Goal: Task Accomplishment & Management: Use online tool/utility

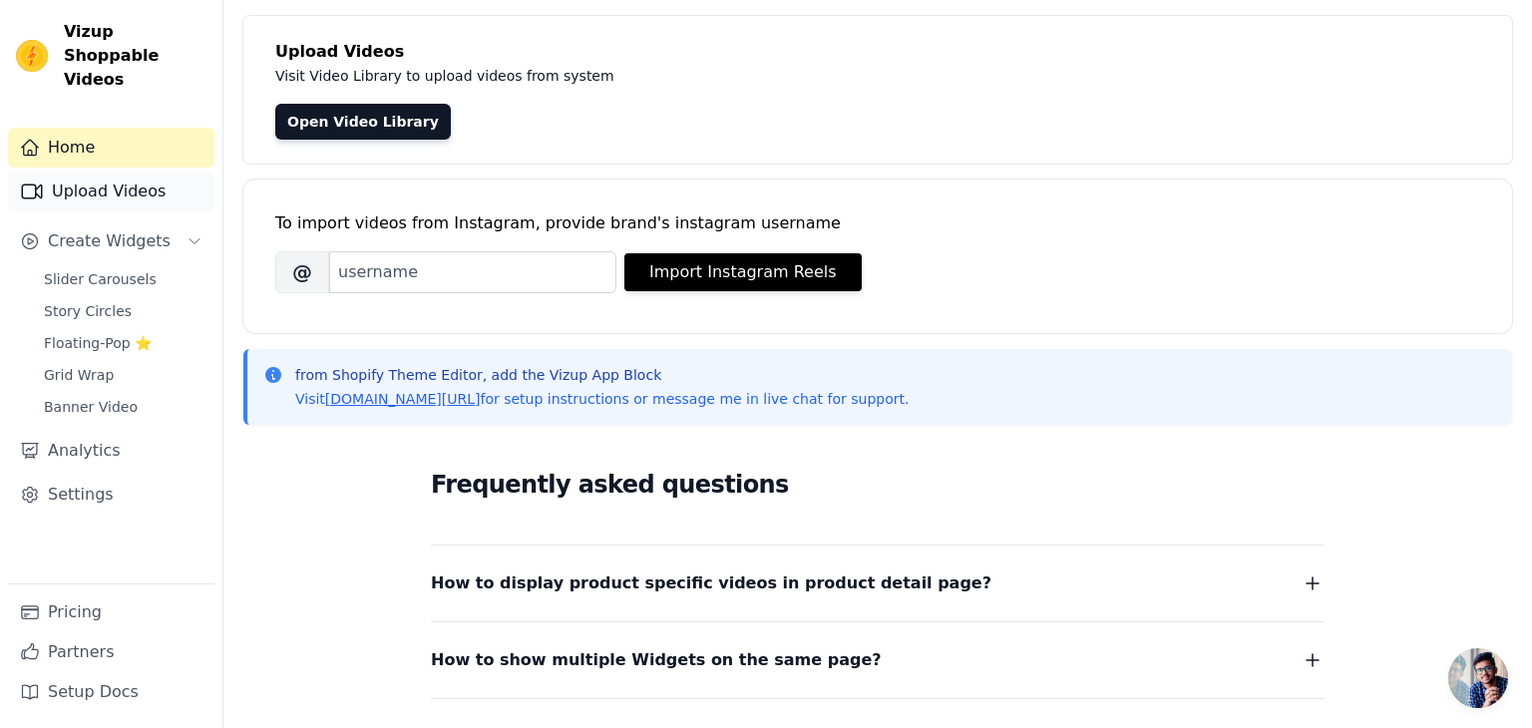
scroll to position [103, 0]
click at [79, 172] on link "Upload Videos" at bounding box center [111, 192] width 206 height 40
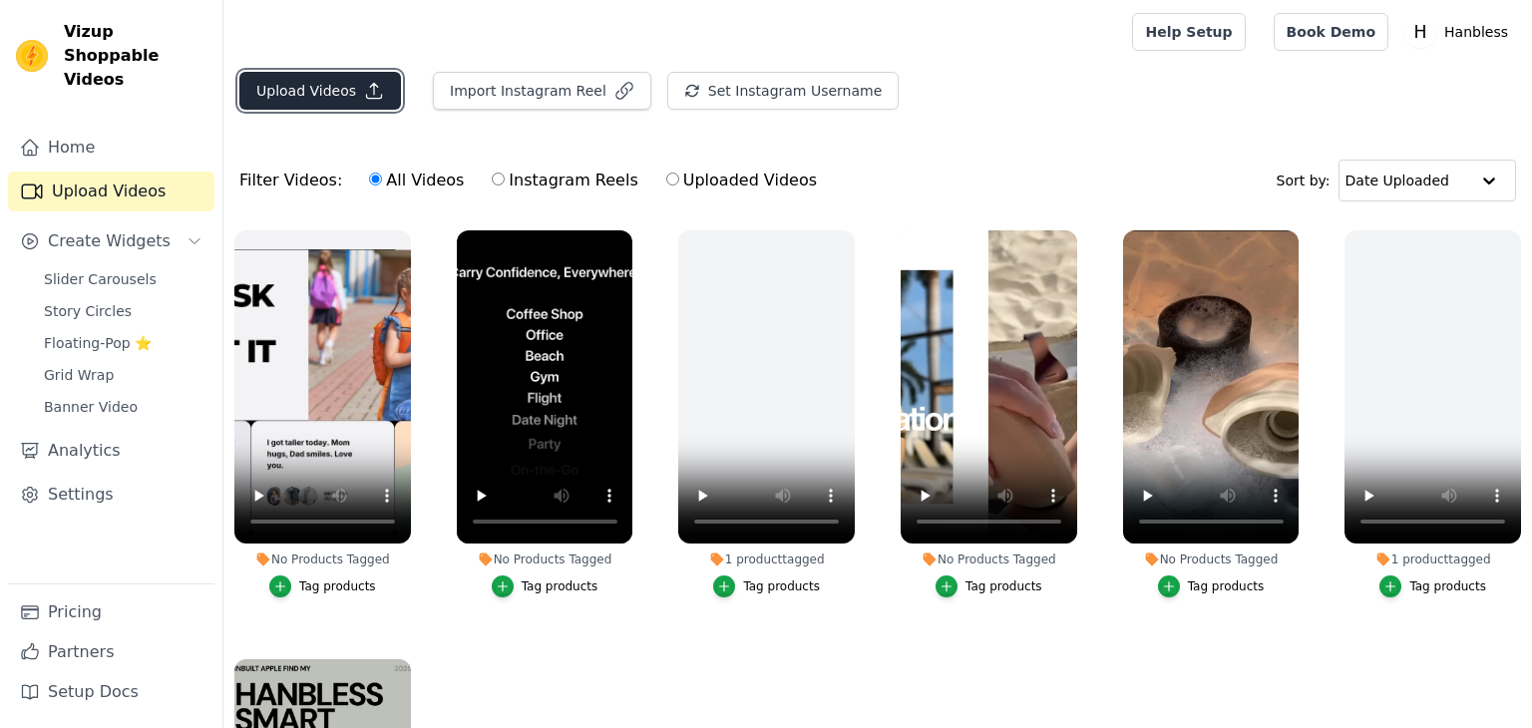
click at [336, 90] on button "Upload Videos" at bounding box center [320, 91] width 162 height 38
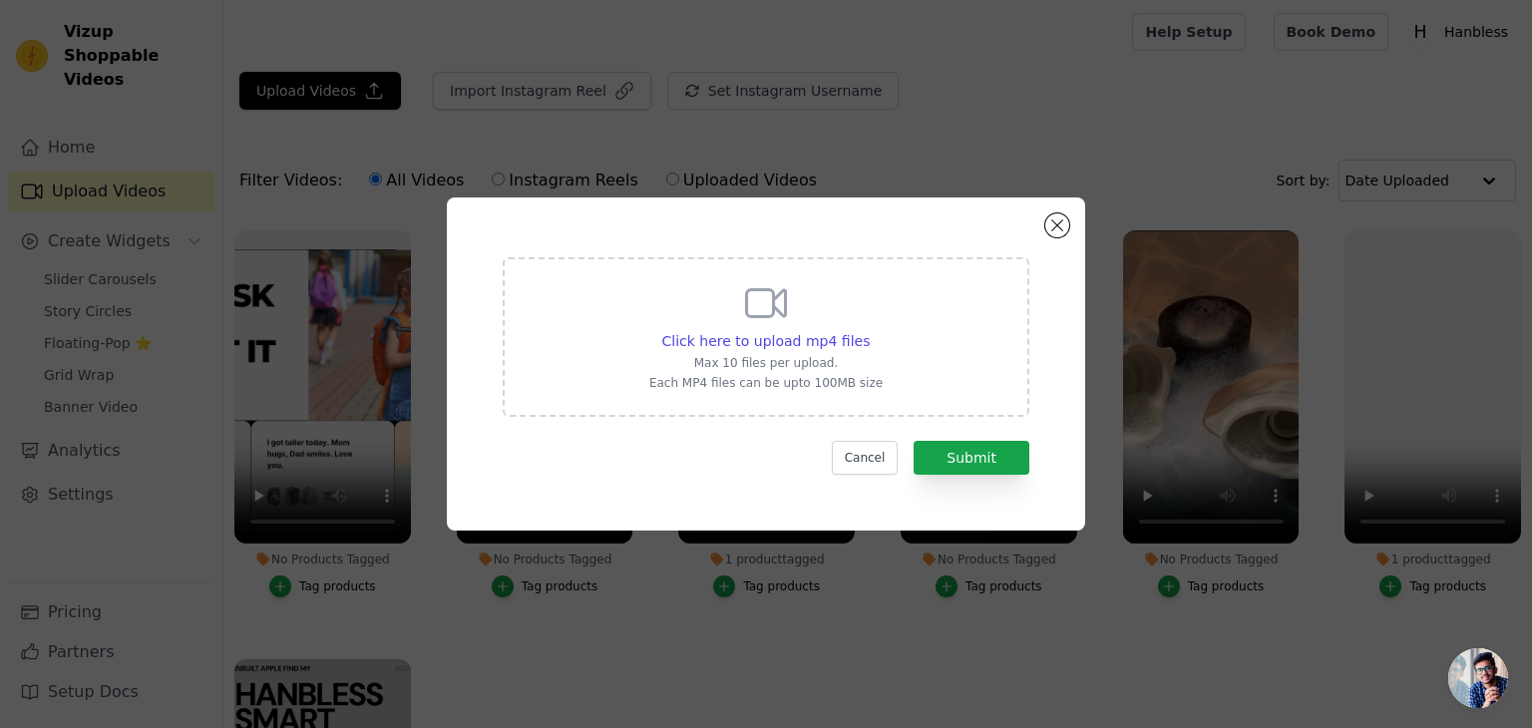
click at [767, 322] on icon at bounding box center [766, 303] width 48 height 48
click at [869, 330] on input "Click here to upload mp4 files Max 10 files per upload. Each MP4 files can be u…" at bounding box center [869, 330] width 1 height 1
type input "C:\fakepath\Captions_D2C3C7.mp4"
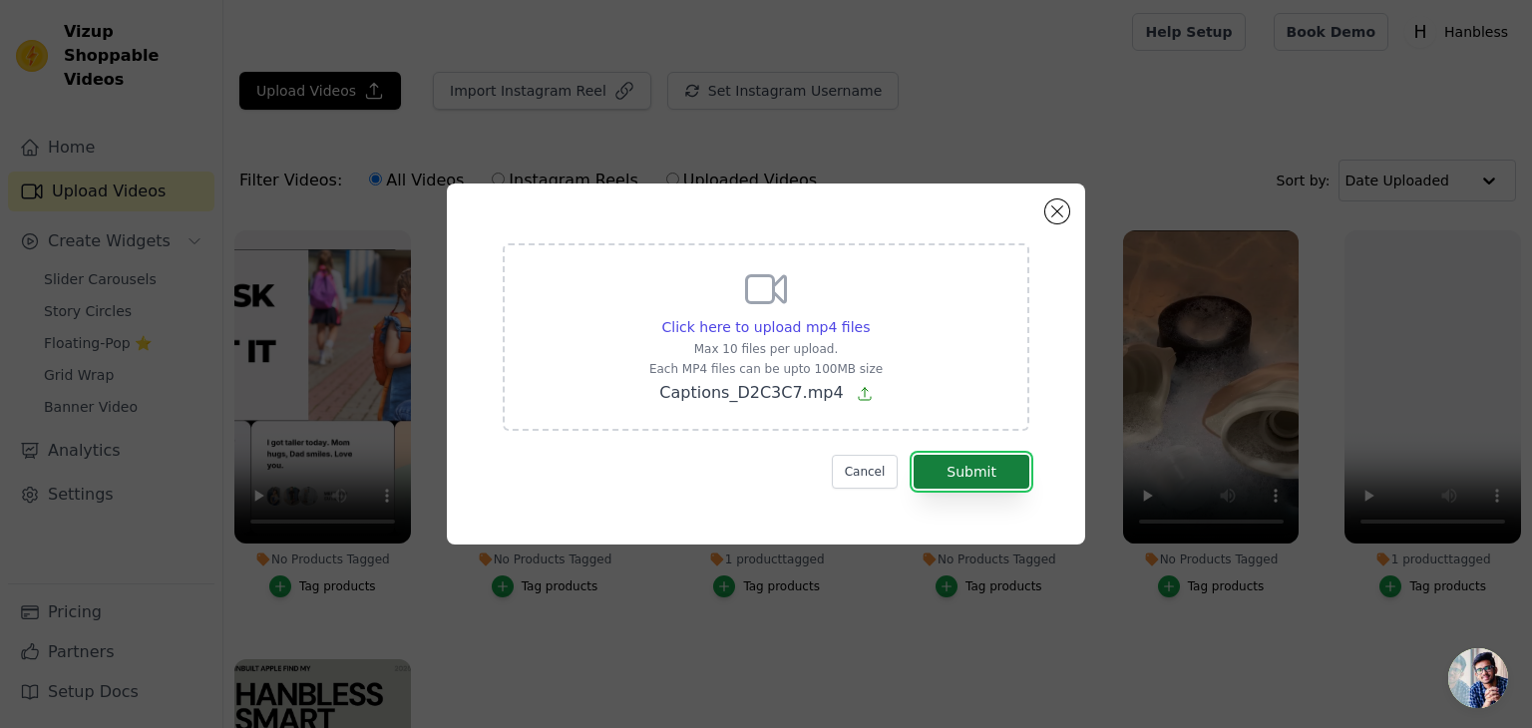
click at [987, 474] on button "Submit" at bounding box center [971, 472] width 116 height 34
click at [989, 471] on button "Submit" at bounding box center [971, 472] width 116 height 34
